Goal: Find specific page/section: Find specific page/section

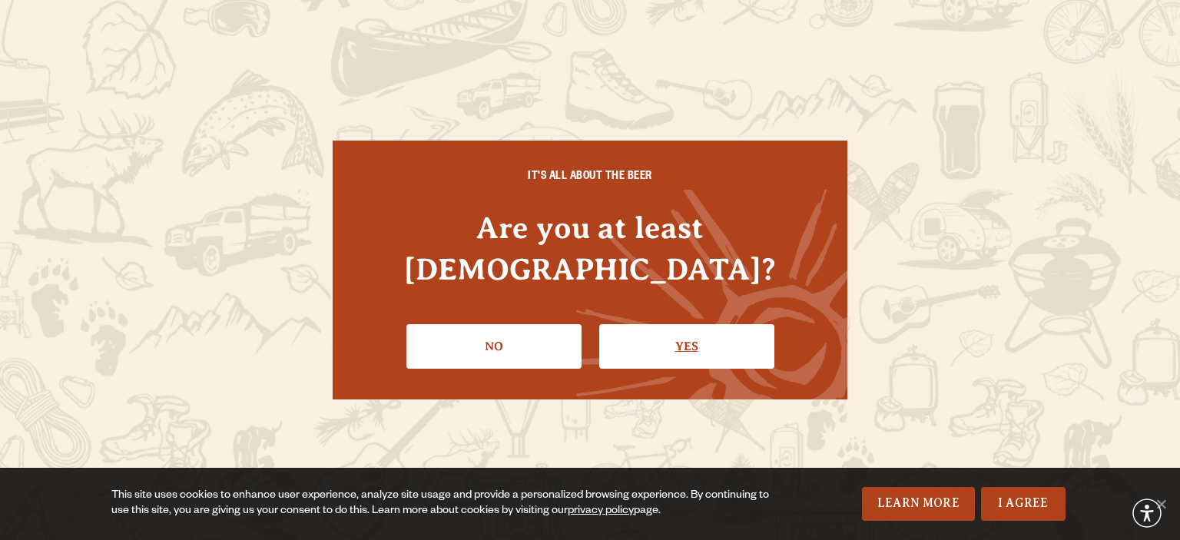
click at [665, 332] on link "Yes" at bounding box center [686, 346] width 175 height 45
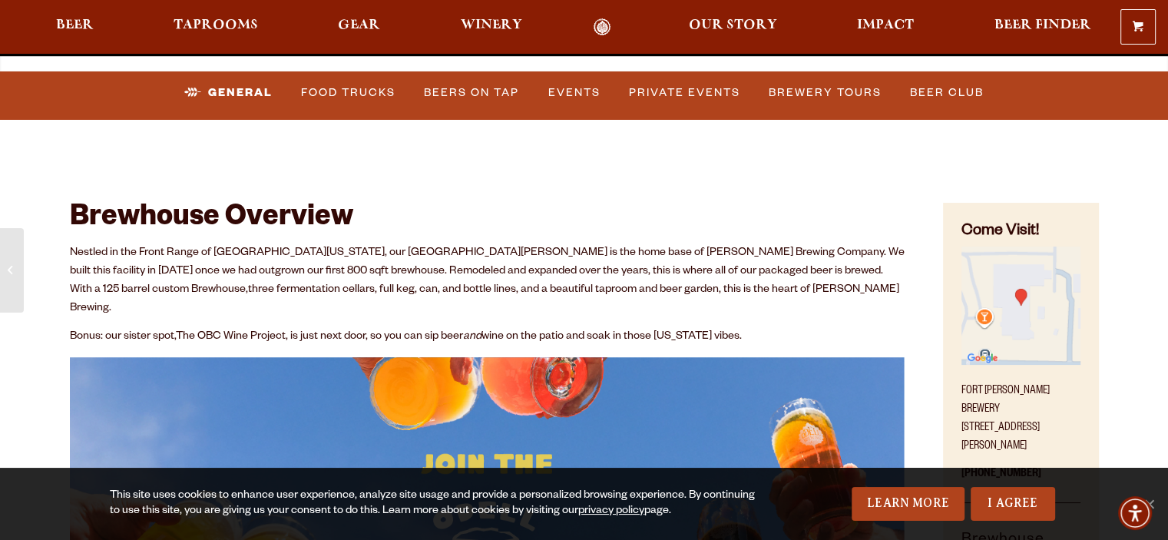
scroll to position [614, 0]
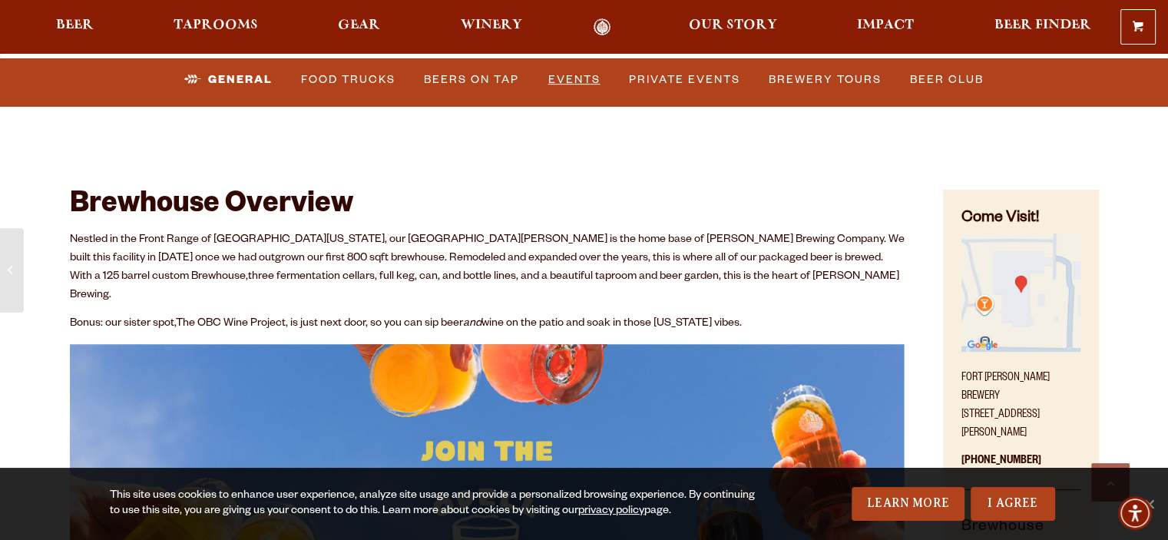
click at [587, 82] on link "Events" at bounding box center [574, 79] width 65 height 35
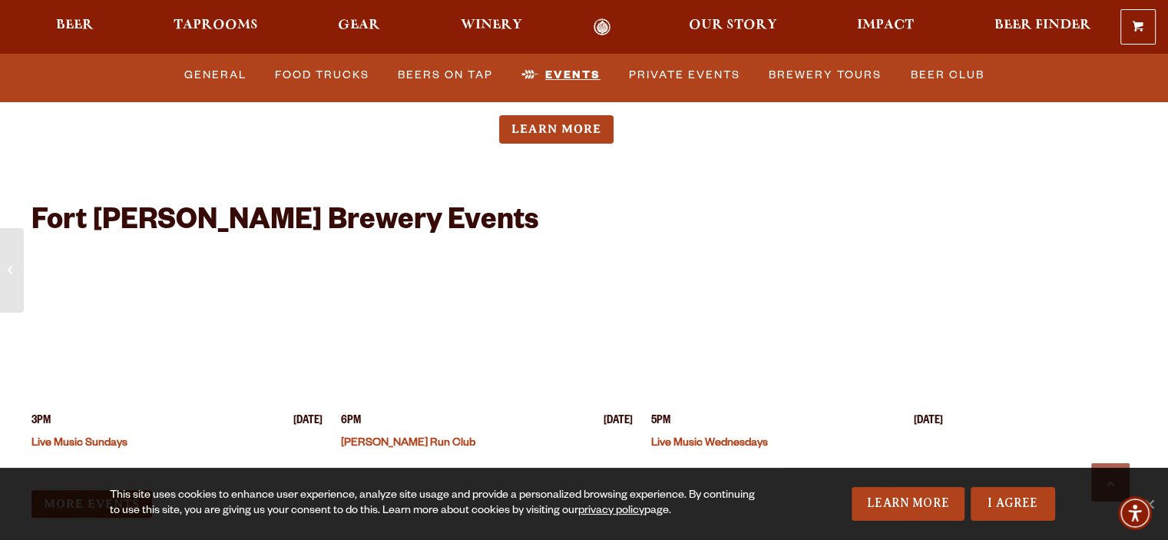
scroll to position [6349, 0]
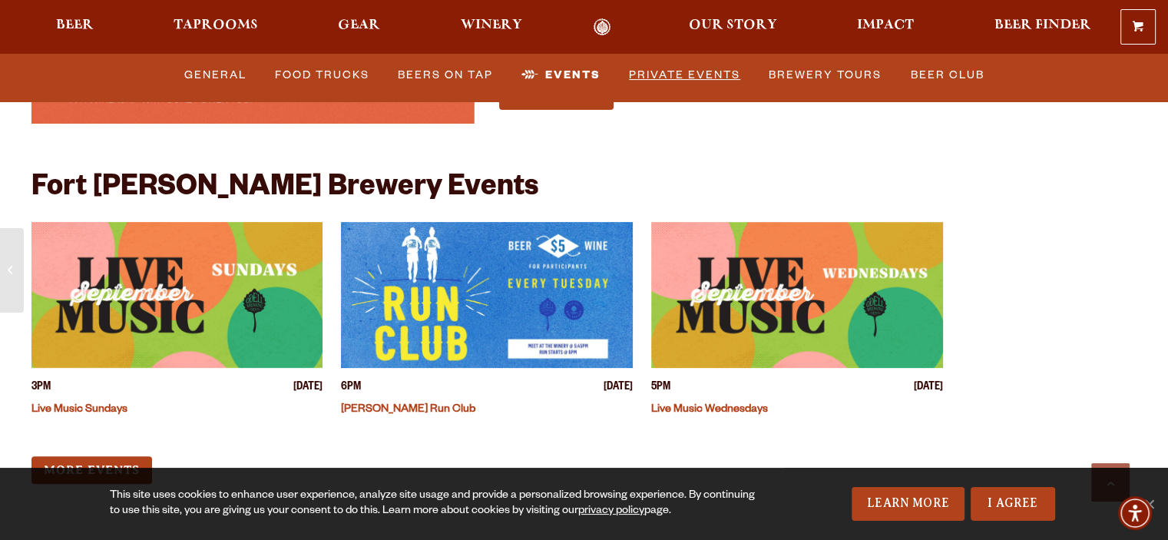
click at [648, 87] on link "Private Events" at bounding box center [685, 75] width 124 height 35
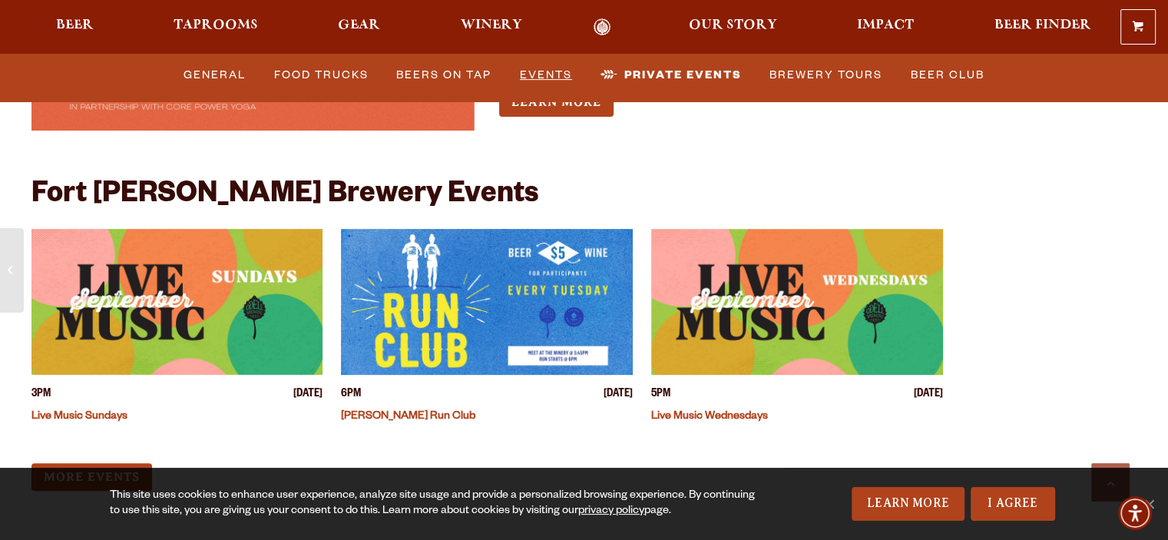
click at [528, 78] on link "Events" at bounding box center [546, 75] width 65 height 35
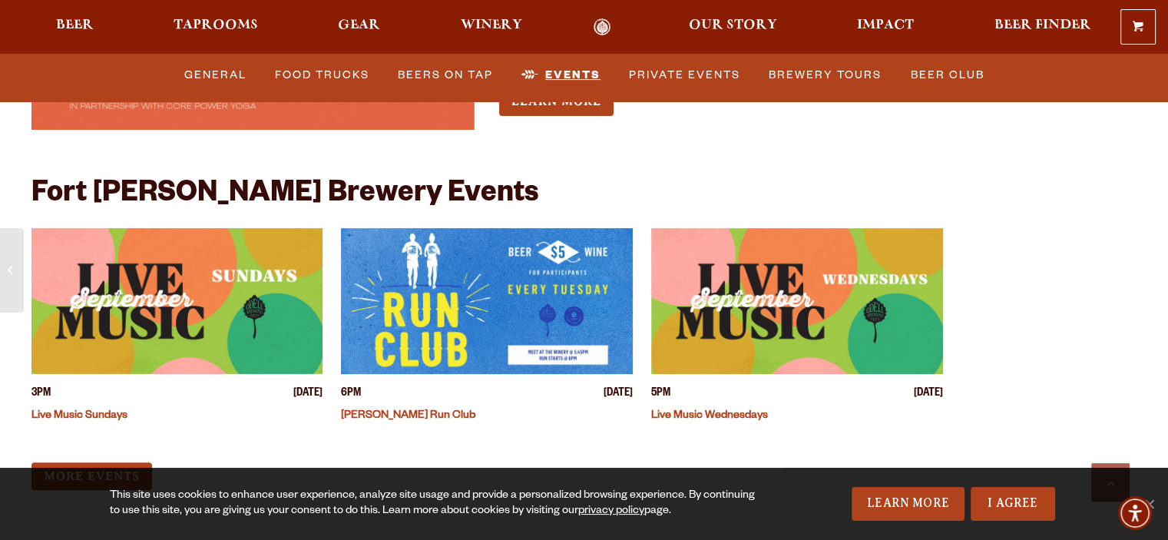
scroll to position [6349, 0]
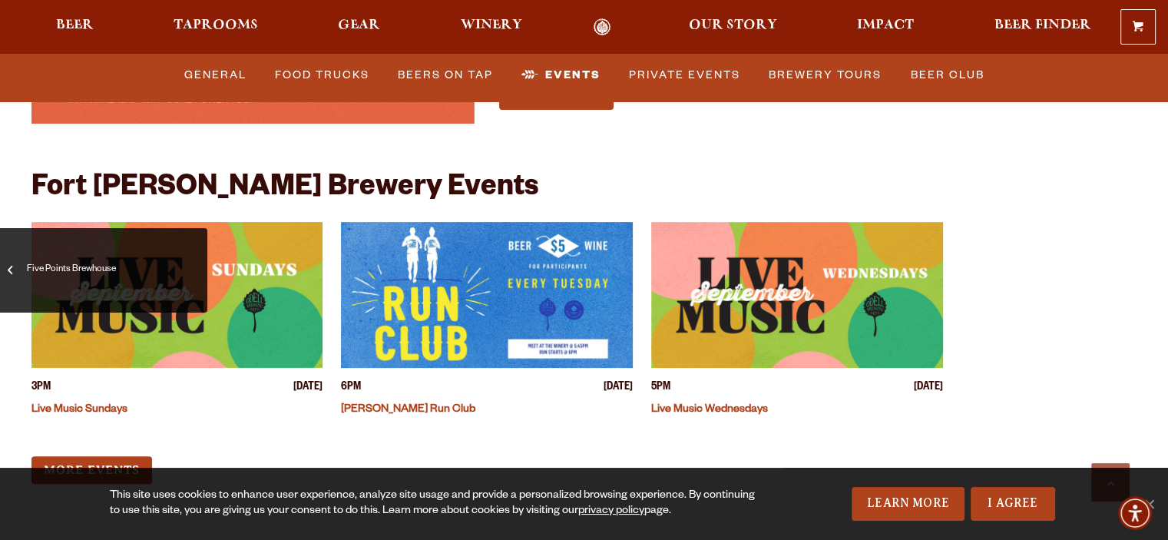
click at [15, 277] on span "Five Points Brewhouse" at bounding box center [104, 270] width 184 height 61
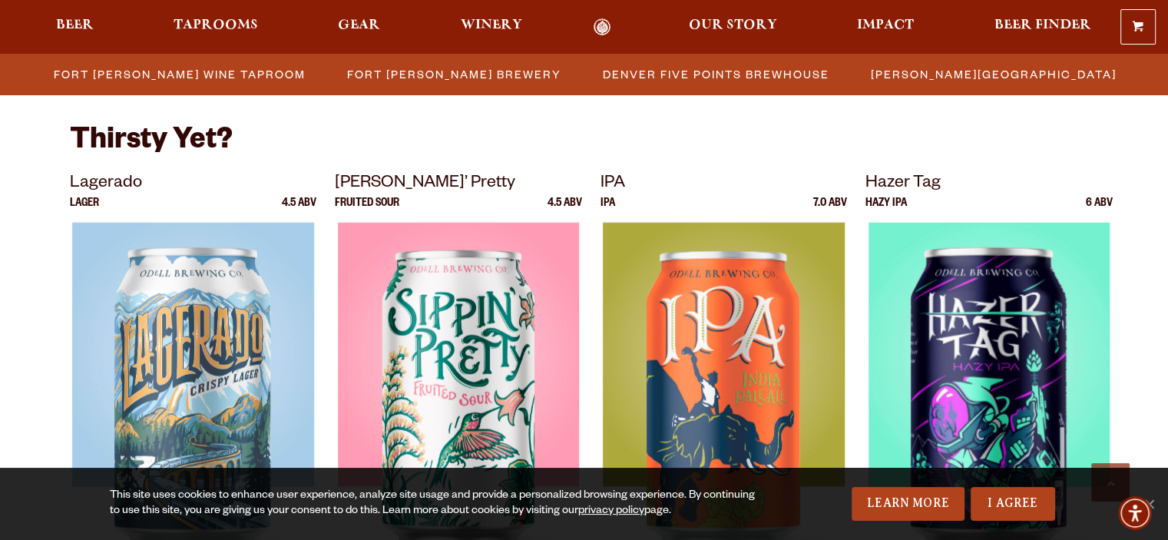
scroll to position [3617, 0]
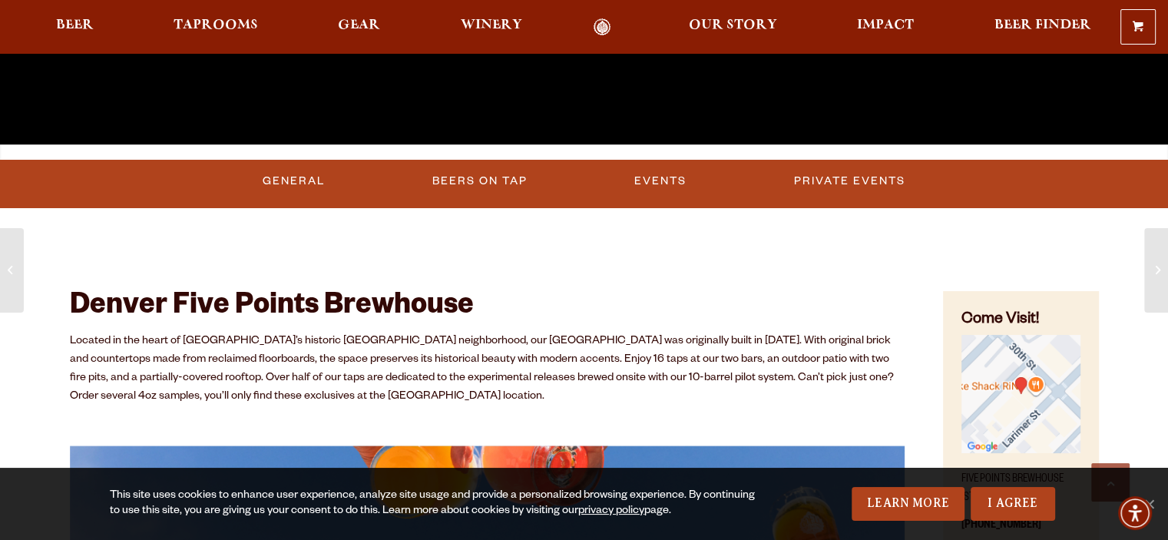
scroll to position [538, 0]
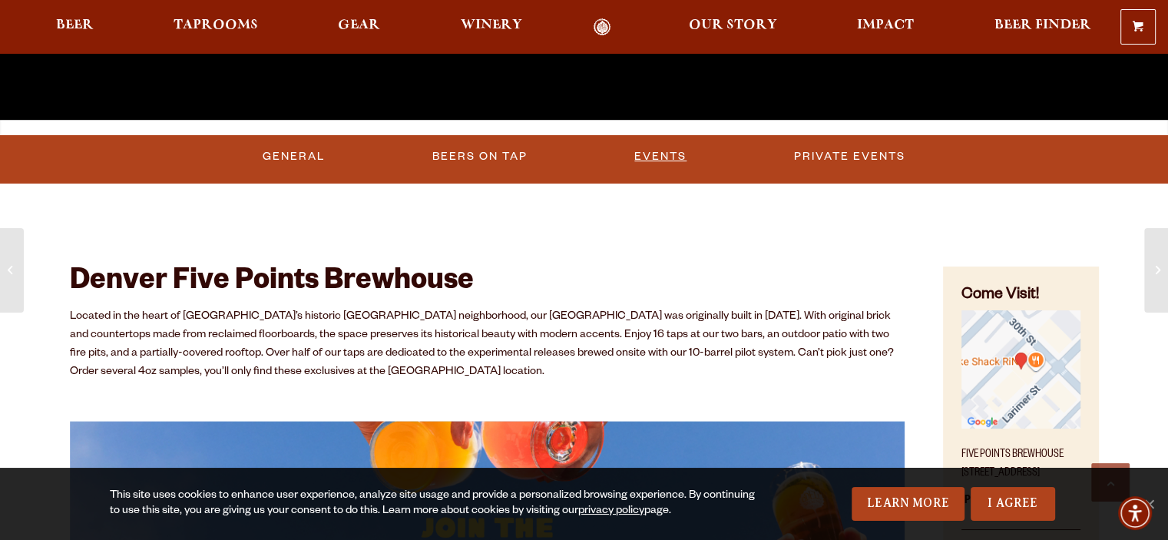
click at [684, 155] on link "Events" at bounding box center [660, 156] width 65 height 35
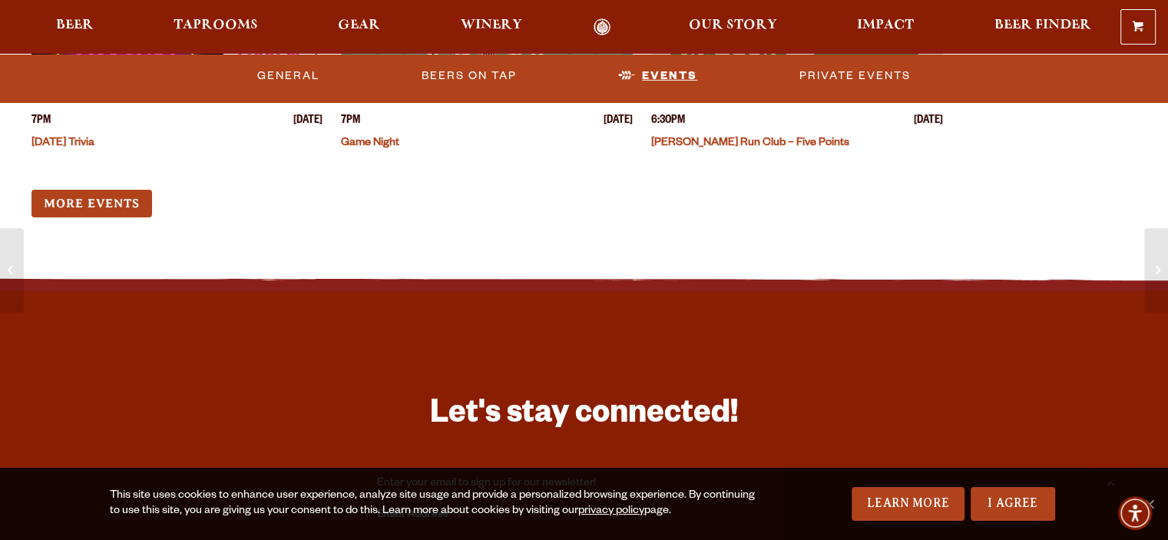
scroll to position [4805, 0]
